Goal: Transaction & Acquisition: Purchase product/service

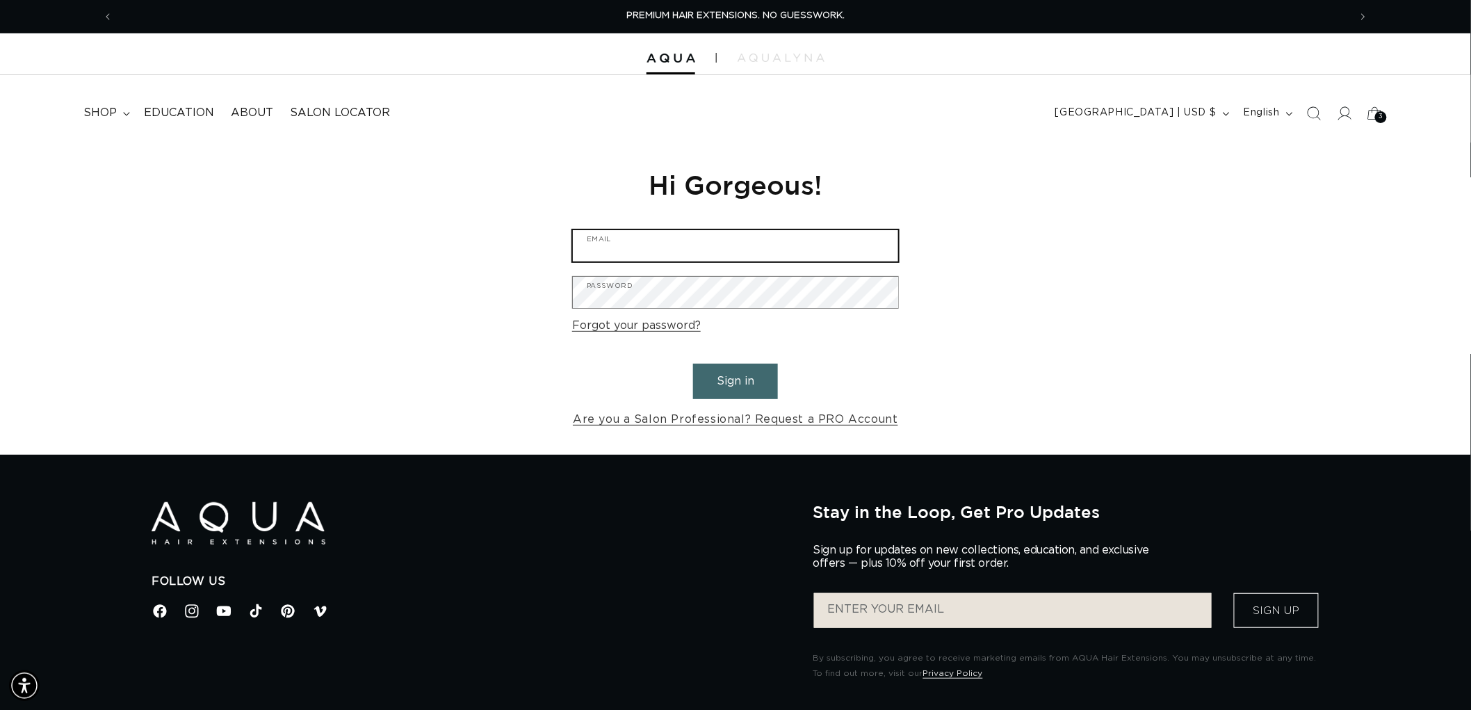
type input "graphics@pabeauty.com"
click at [774, 379] on button "Sign in" at bounding box center [735, 381] width 85 height 35
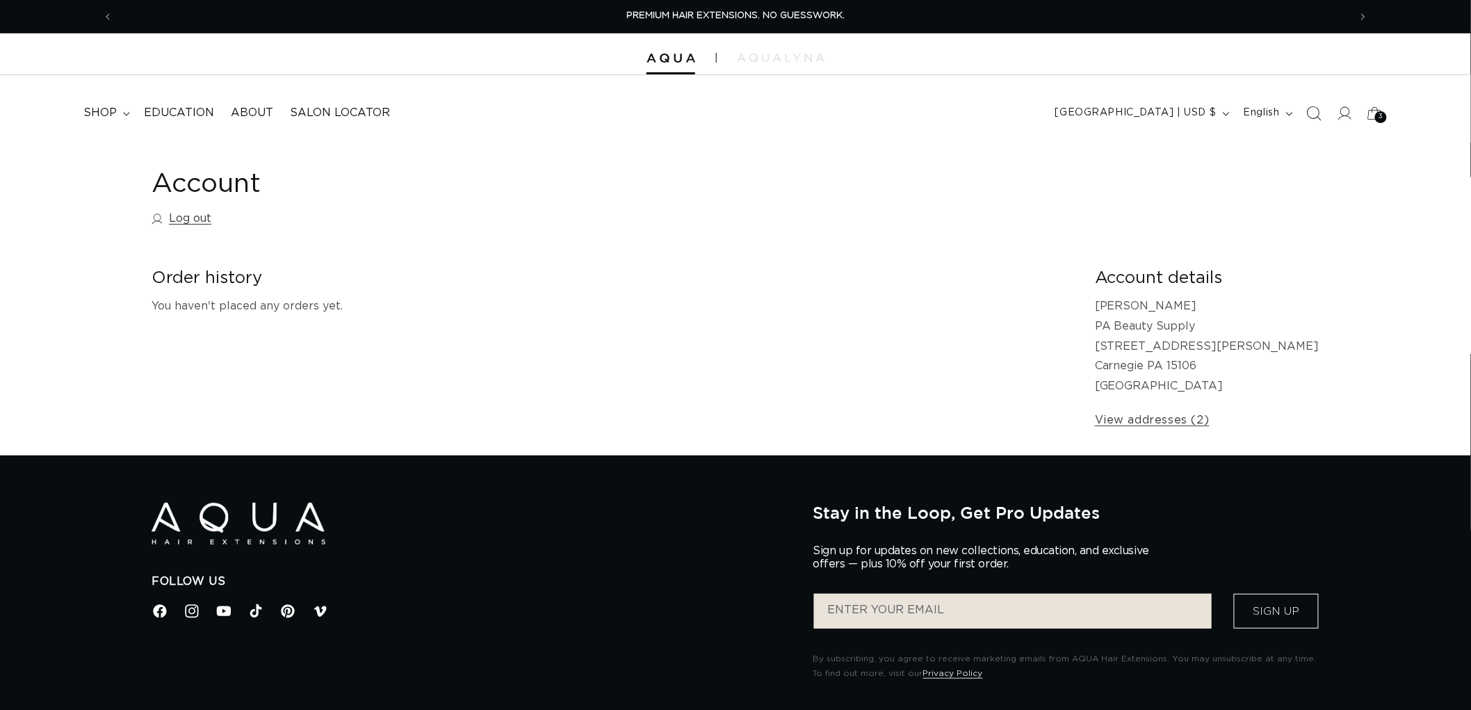
click at [1314, 120] on span "Search" at bounding box center [1313, 113] width 31 height 31
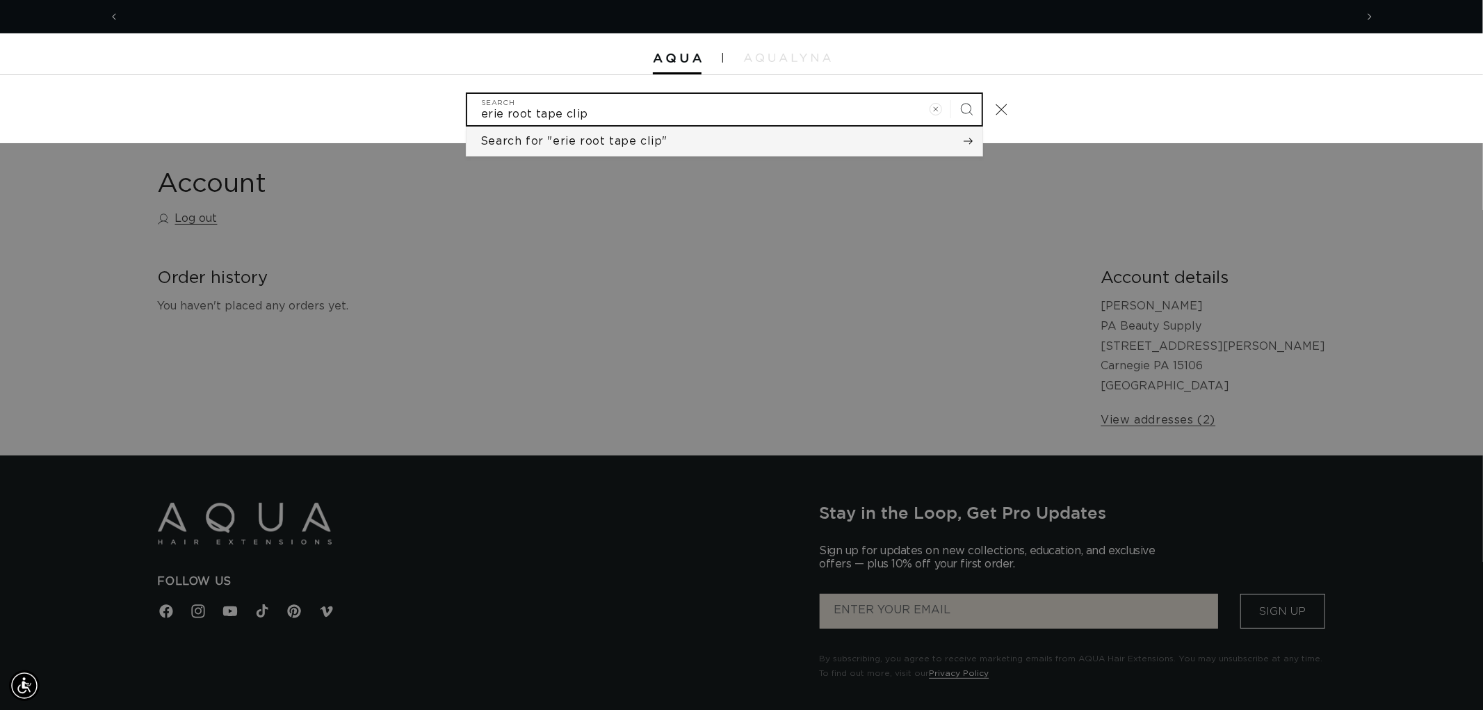
scroll to position [0, 1235]
click at [560, 118] on input "erie root tape clip" at bounding box center [724, 109] width 514 height 31
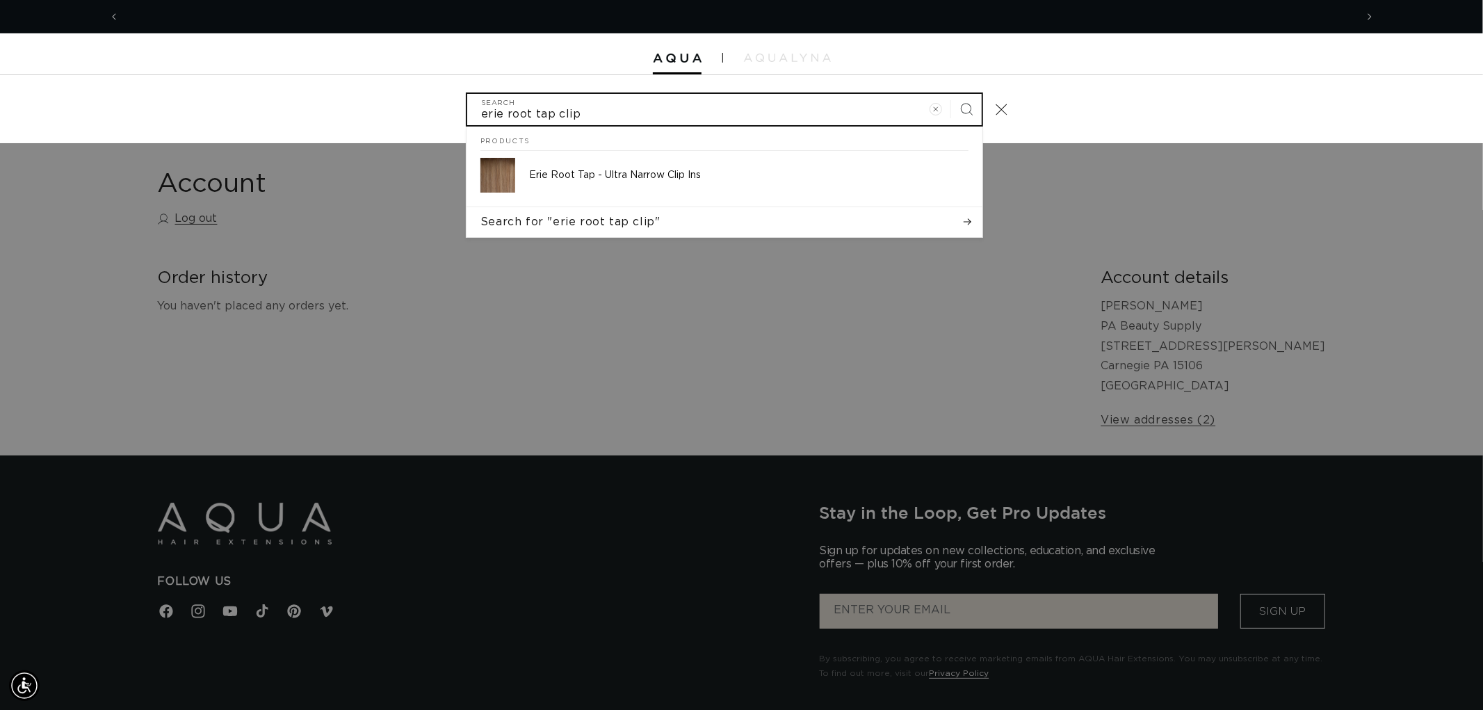
scroll to position [0, 2471]
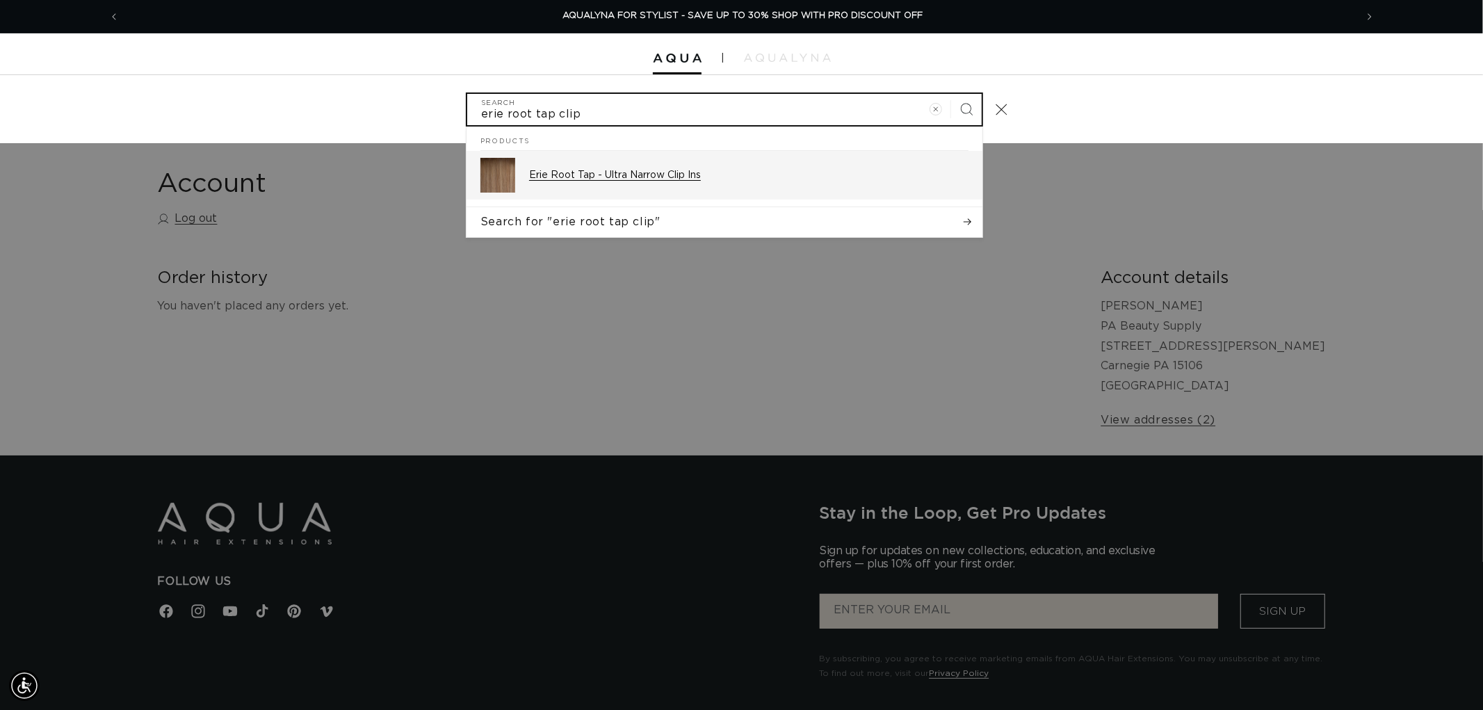
type input "erie root tap clip"
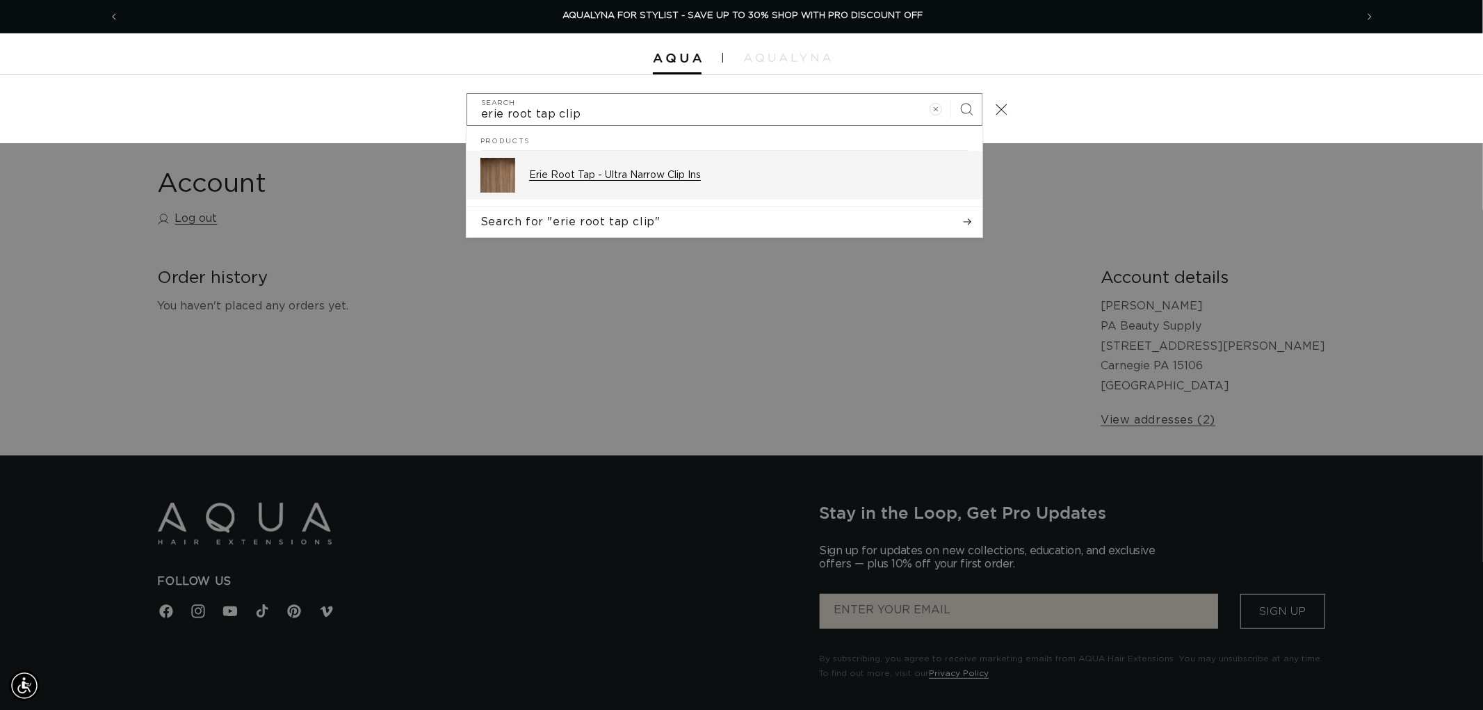
click at [702, 167] on div "Erie Root Tap - Ultra Narrow Clip Ins" at bounding box center [748, 175] width 439 height 35
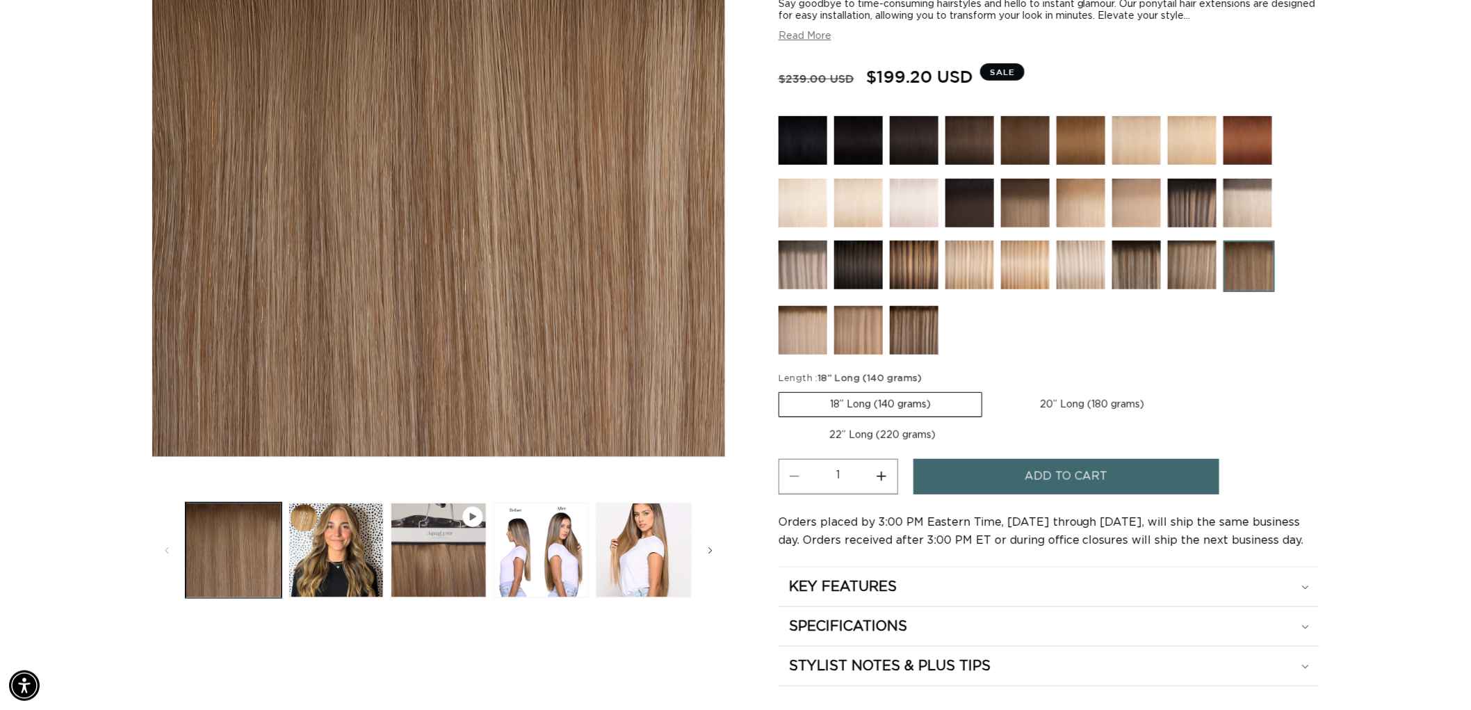
scroll to position [0, 2471]
